Goal: Task Accomplishment & Management: Use online tool/utility

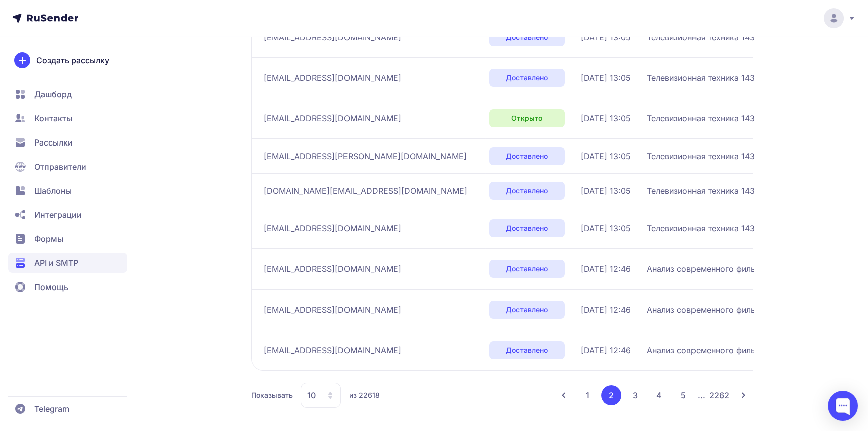
click at [592, 392] on button "1" at bounding box center [588, 395] width 20 height 20
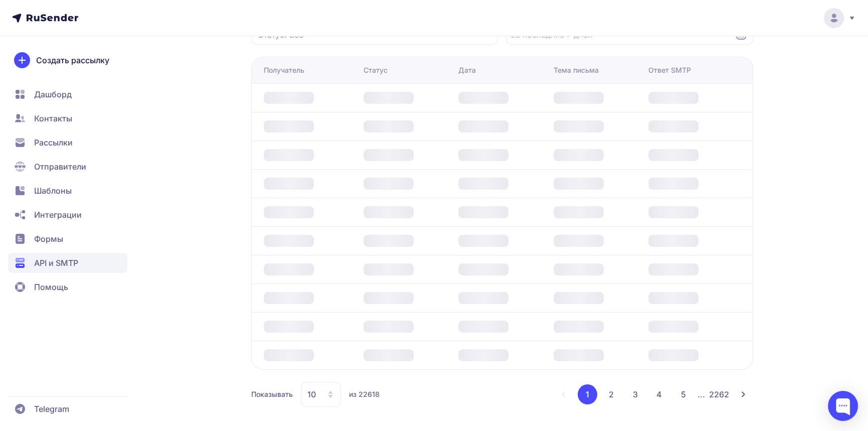
scroll to position [157, 0]
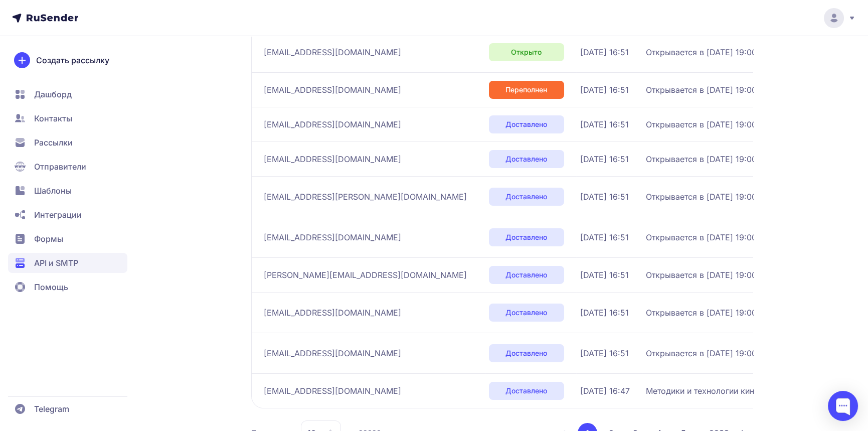
scroll to position [247, 0]
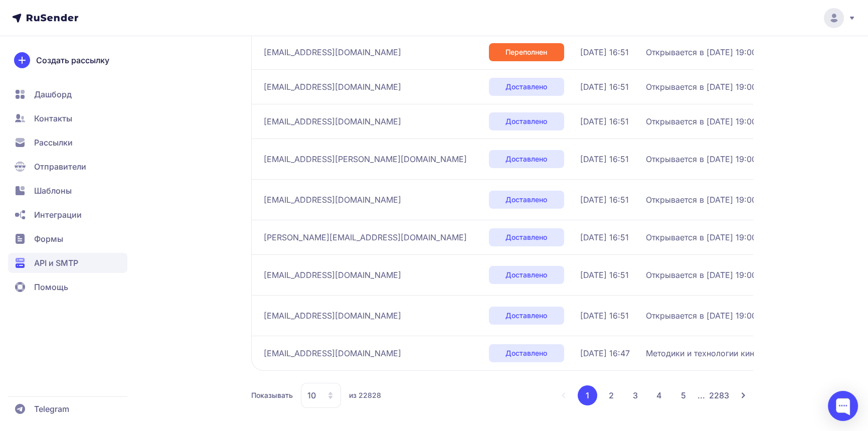
click at [611, 390] on button "2" at bounding box center [611, 395] width 20 height 20
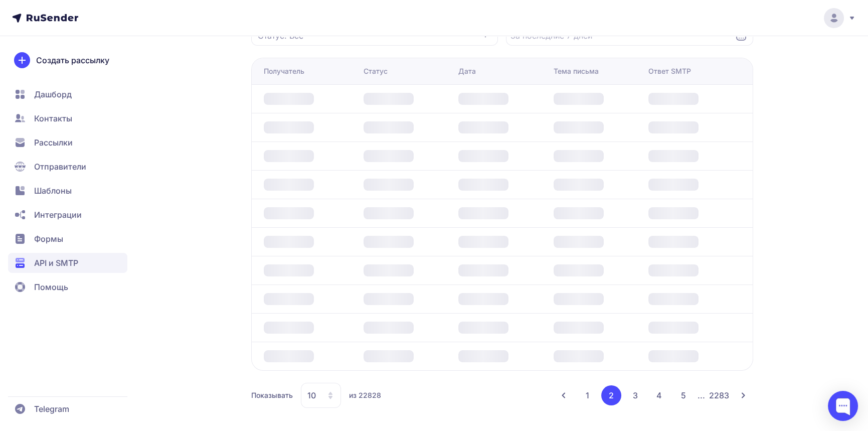
scroll to position [241, 0]
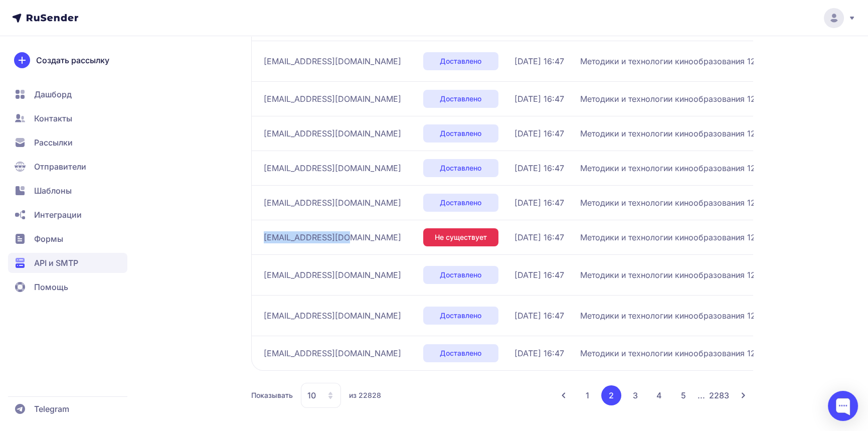
drag, startPoint x: 347, startPoint y: 234, endPoint x: 263, endPoint y: 237, distance: 84.3
click at [264, 237] on div "[EMAIL_ADDRESS][DOMAIN_NAME]" at bounding box center [339, 237] width 151 height 16
copy span "[EMAIL_ADDRESS][DOMAIN_NAME]"
click at [633, 393] on button "3" at bounding box center [635, 395] width 20 height 20
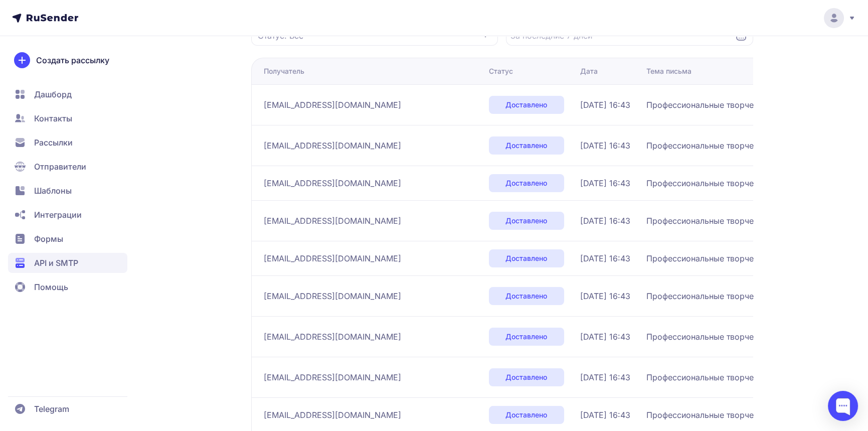
scroll to position [241, 0]
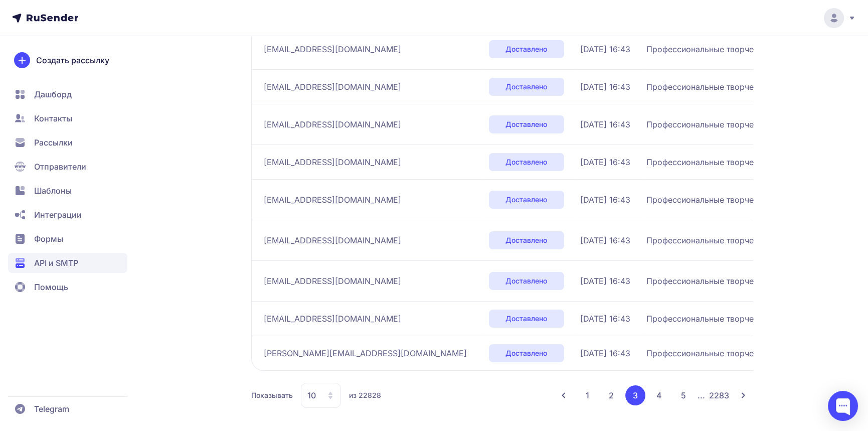
click at [662, 397] on button "4" at bounding box center [659, 395] width 20 height 20
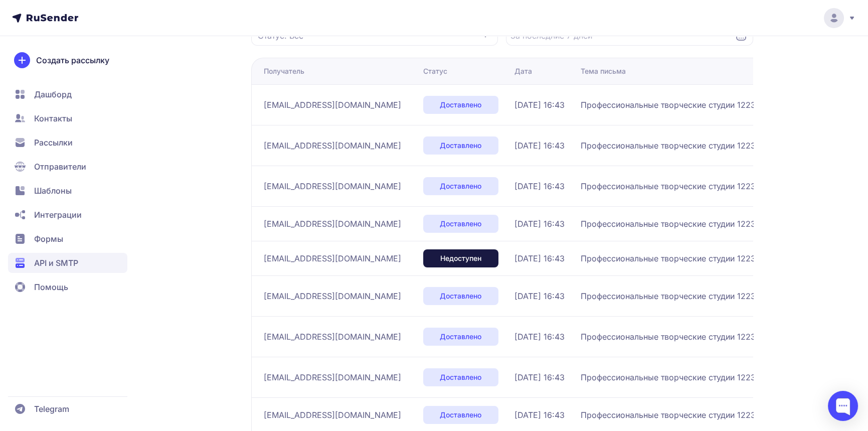
scroll to position [253, 0]
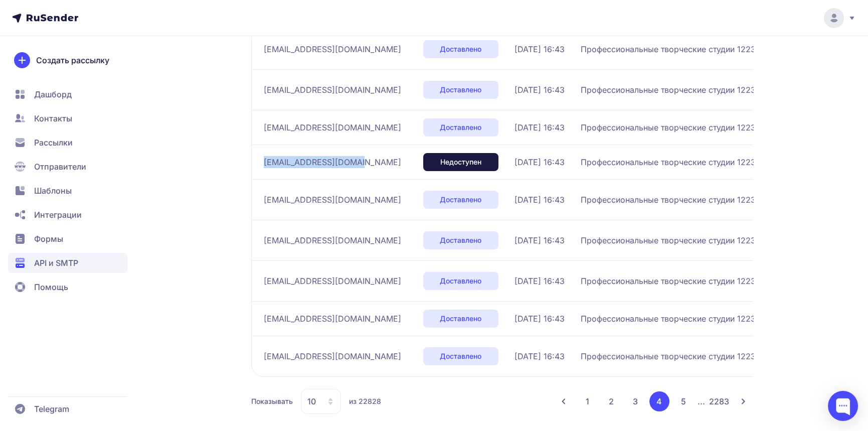
drag, startPoint x: 356, startPoint y: 162, endPoint x: 257, endPoint y: 163, distance: 99.3
click at [257, 163] on td "[EMAIL_ADDRESS][DOMAIN_NAME]" at bounding box center [335, 161] width 168 height 35
copy span "[EMAIL_ADDRESS][DOMAIN_NAME]"
click at [682, 402] on button "5" at bounding box center [683, 401] width 20 height 20
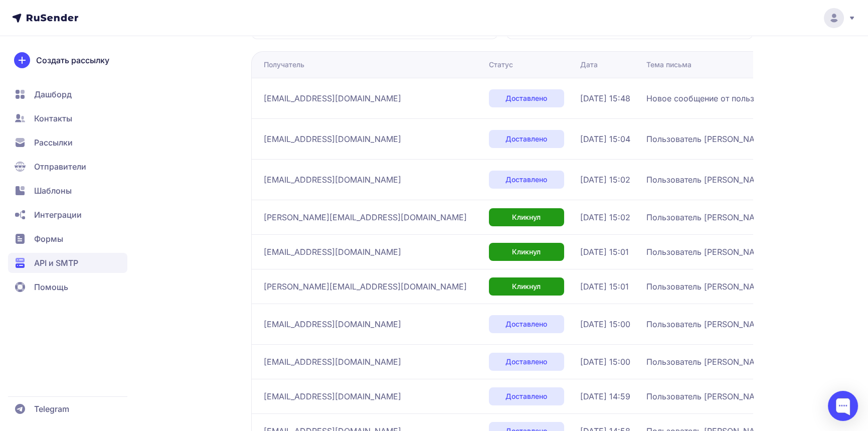
scroll to position [241, 0]
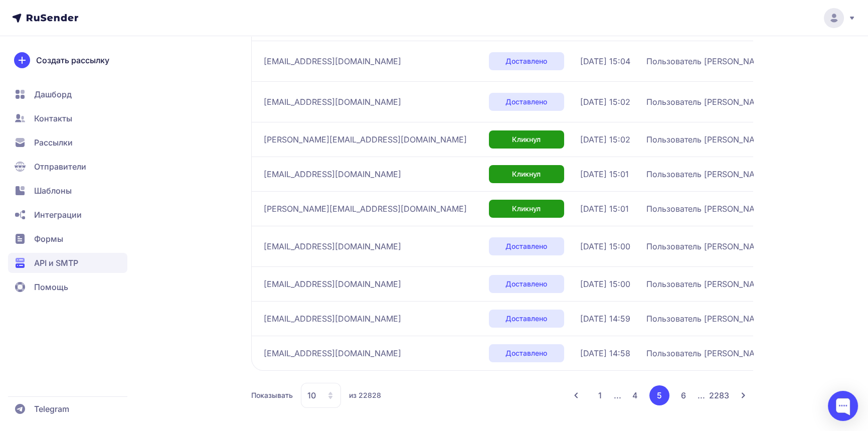
click at [677, 396] on button "6" at bounding box center [683, 395] width 20 height 20
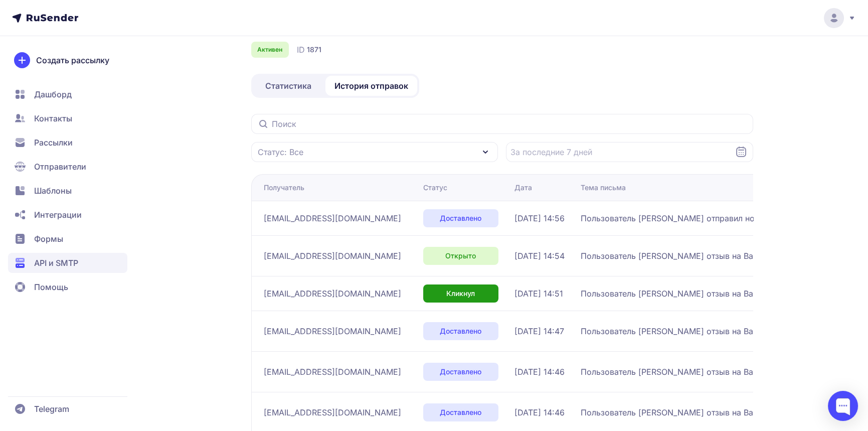
scroll to position [265, 0]
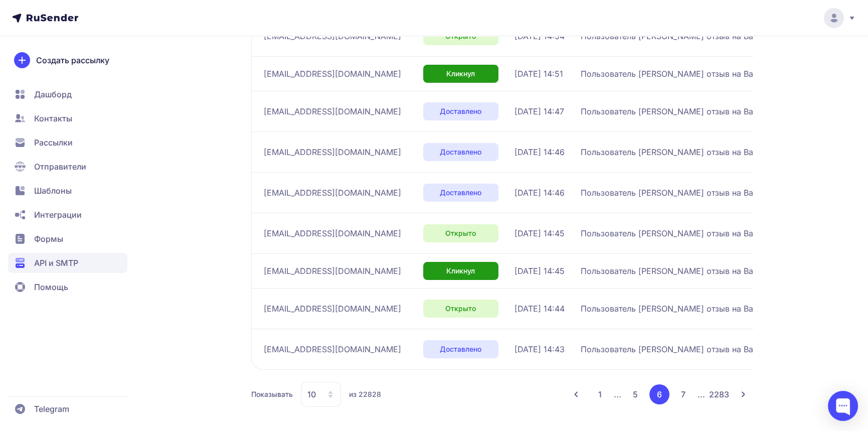
click at [683, 394] on button "7" at bounding box center [683, 394] width 20 height 20
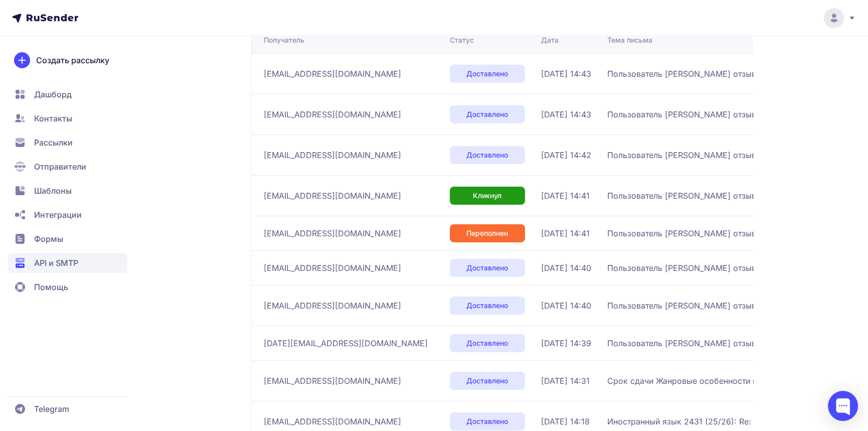
scroll to position [259, 0]
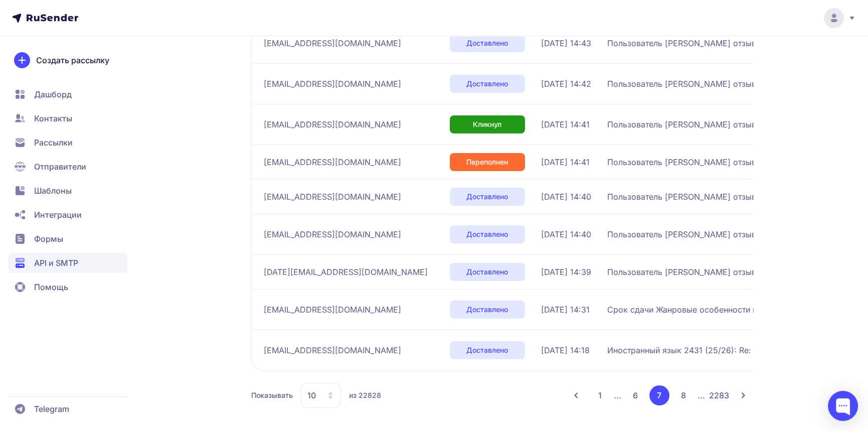
click at [679, 395] on button "8" at bounding box center [683, 395] width 20 height 20
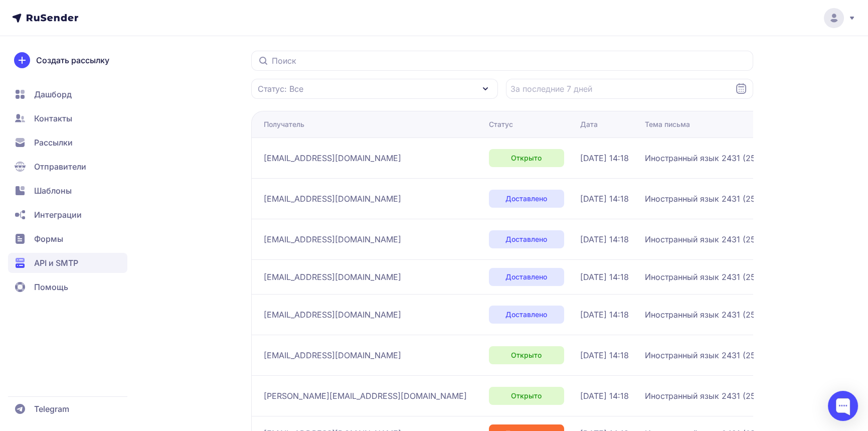
scroll to position [259, 0]
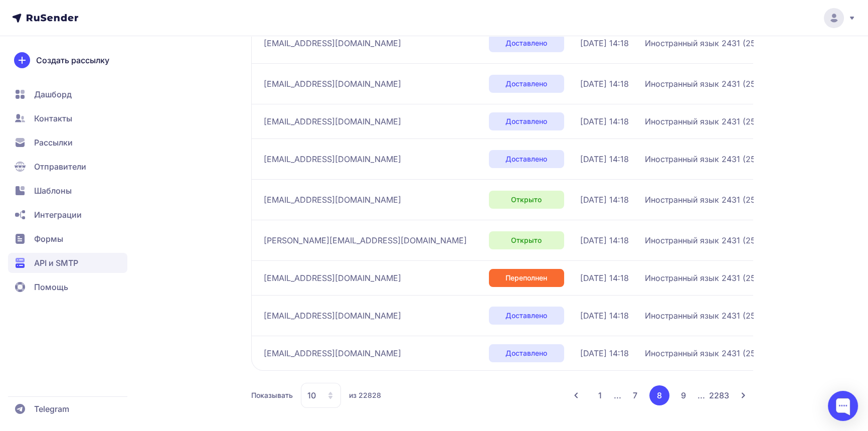
click at [687, 392] on button "9" at bounding box center [683, 395] width 20 height 20
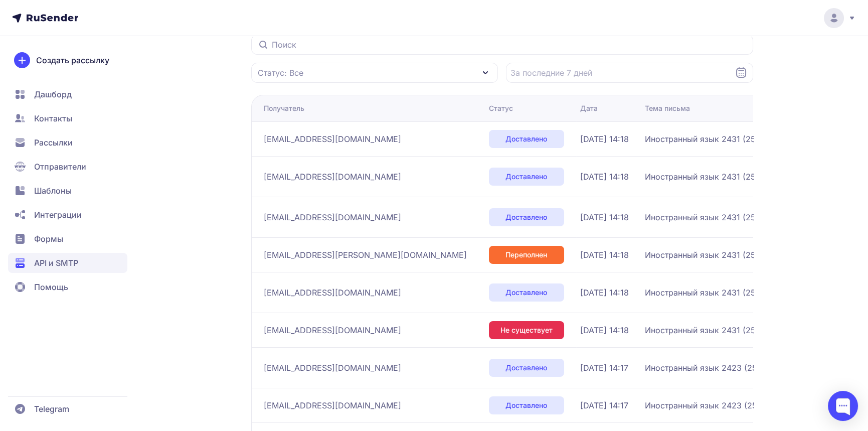
scroll to position [186, 0]
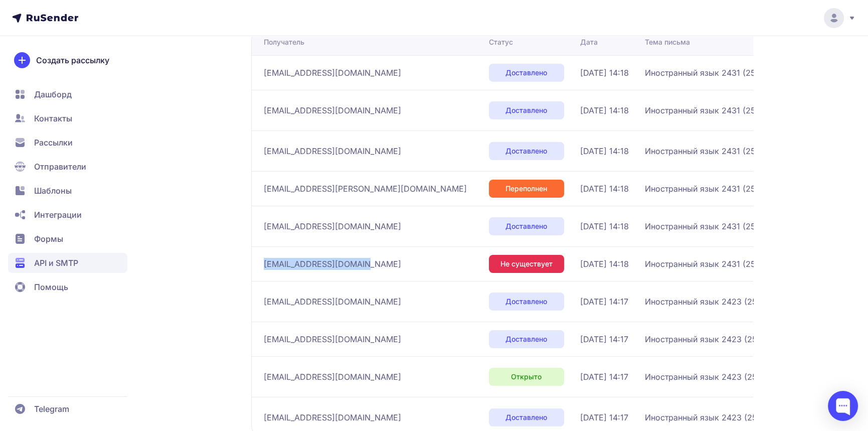
drag, startPoint x: 366, startPoint y: 263, endPoint x: 263, endPoint y: 262, distance: 103.8
click at [264, 262] on div "[EMAIL_ADDRESS][DOMAIN_NAME]" at bounding box center [372, 264] width 217 height 16
copy span "[EMAIL_ADDRESS][DOMAIN_NAME]"
